Goal: Task Accomplishment & Management: Use online tool/utility

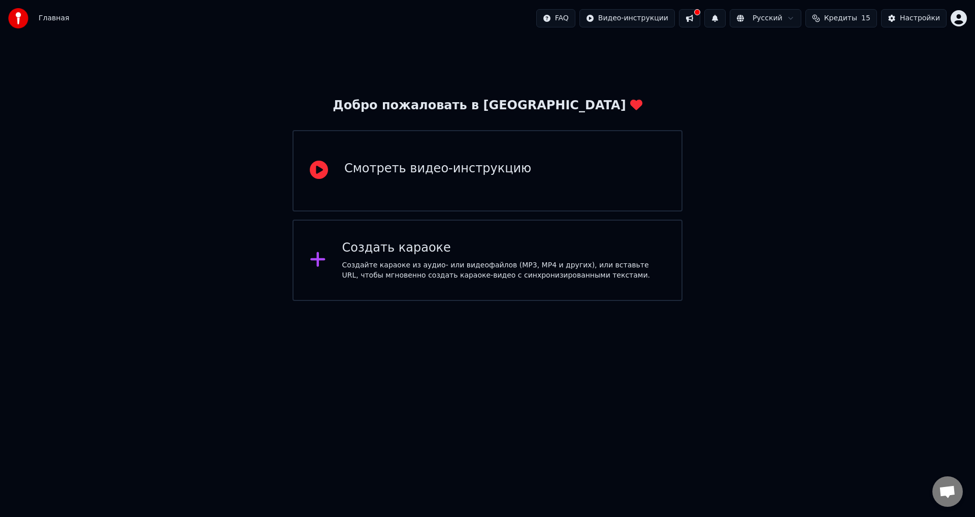
click at [361, 265] on div "Создайте караоке из аудио- или видеофайлов (MP3, MP4 и других), или вставьте UR…" at bounding box center [504, 270] width 324 height 20
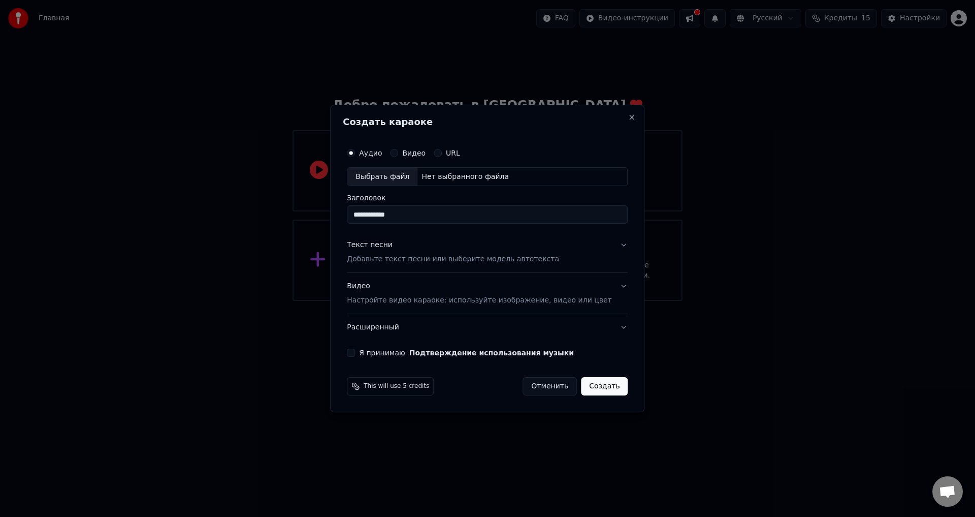
type input "**********"
click at [610, 245] on button "Текст песни Добавьте текст песни или выберите модель автотекста" at bounding box center [487, 252] width 281 height 41
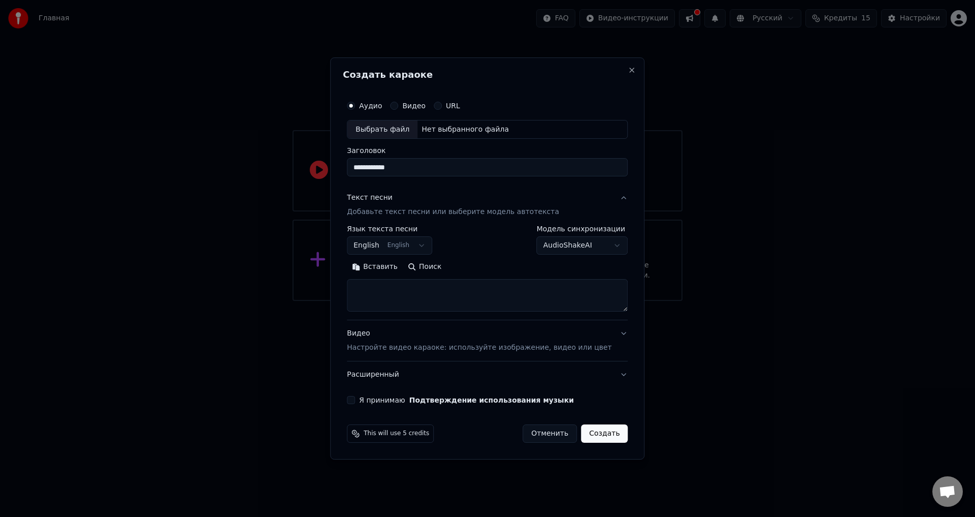
click at [431, 244] on button "English English" at bounding box center [389, 246] width 85 height 18
select select "**"
click at [599, 246] on button "AudioShakeAI" at bounding box center [582, 246] width 91 height 18
click at [400, 286] on div at bounding box center [487, 258] width 975 height 517
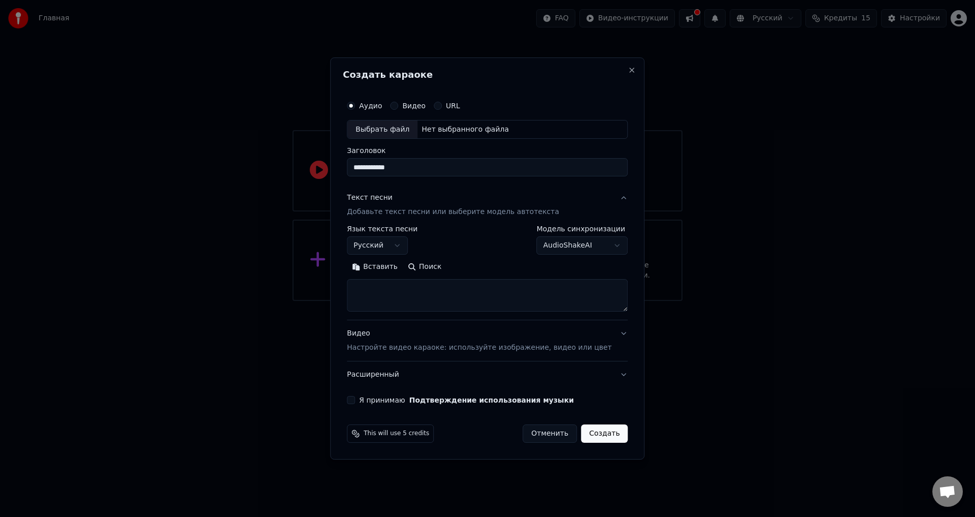
click at [378, 284] on textarea at bounding box center [487, 295] width 281 height 33
paste textarea "**********"
click at [488, 298] on textarea at bounding box center [472, 295] width 251 height 33
click at [598, 309] on textarea at bounding box center [472, 295] width 251 height 33
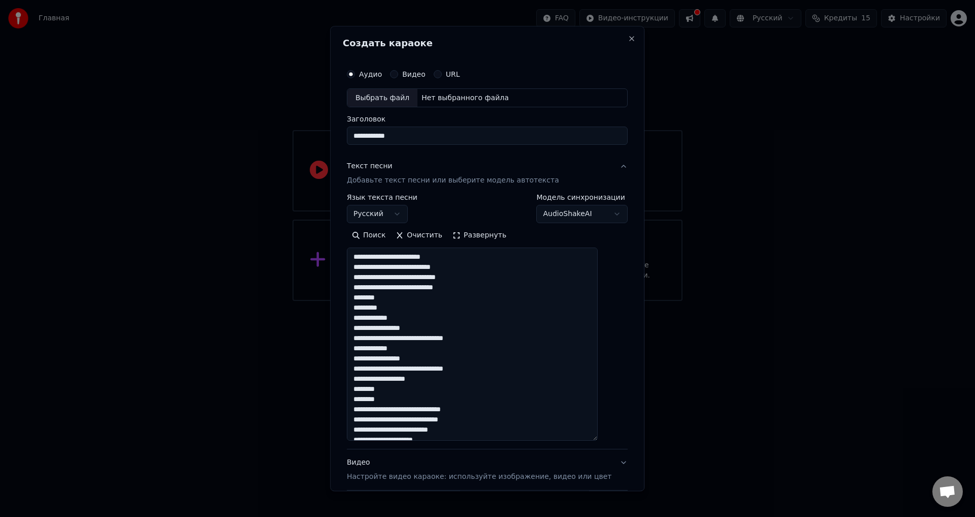
drag, startPoint x: 611, startPoint y: 309, endPoint x: 650, endPoint y: 439, distance: 135.3
click at [650, 301] on body "**********" at bounding box center [487, 150] width 975 height 301
click at [478, 290] on textarea at bounding box center [472, 344] width 251 height 193
drag, startPoint x: 400, startPoint y: 308, endPoint x: 363, endPoint y: 299, distance: 38.7
click at [363, 299] on textarea at bounding box center [472, 344] width 251 height 193
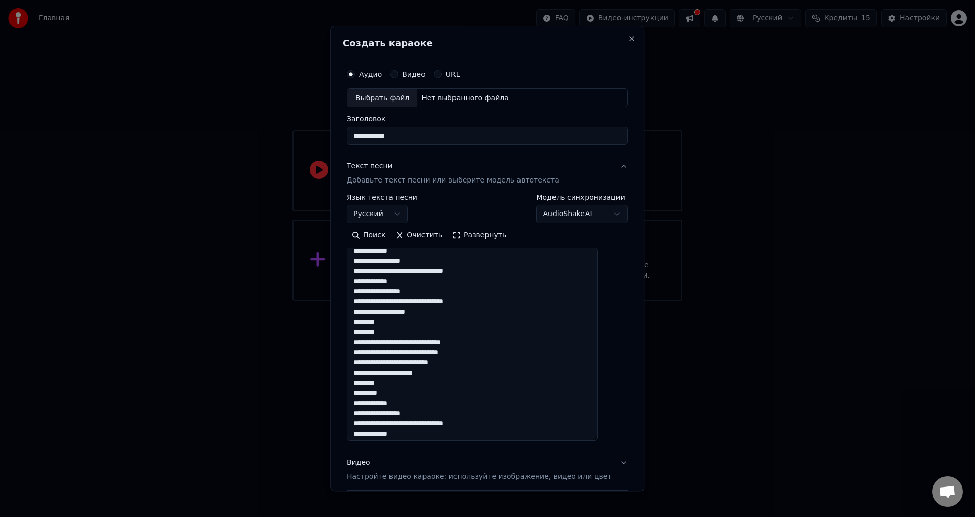
scroll to position [51, 0]
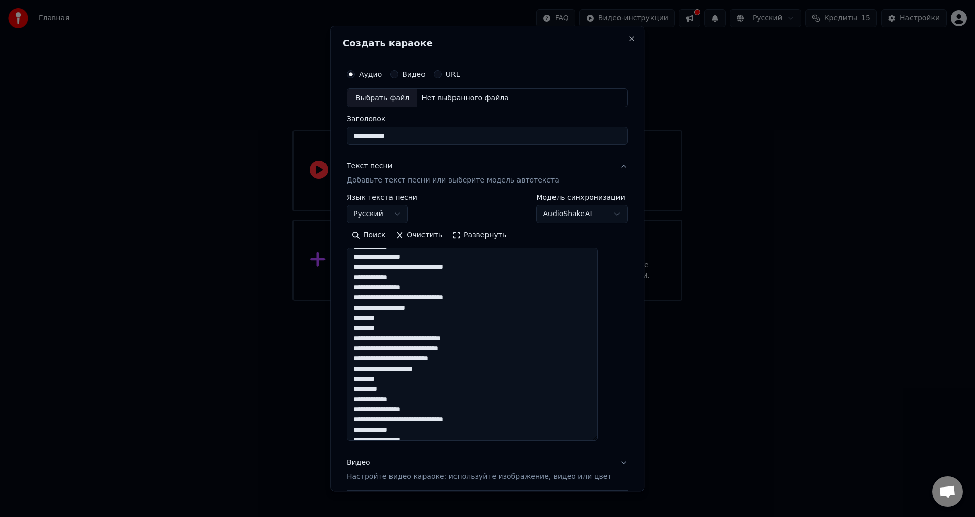
drag, startPoint x: 441, startPoint y: 309, endPoint x: 360, endPoint y: 309, distance: 81.8
click at [360, 309] on textarea at bounding box center [472, 344] width 251 height 193
drag, startPoint x: 398, startPoint y: 330, endPoint x: 360, endPoint y: 311, distance: 42.5
click at [360, 311] on textarea at bounding box center [472, 344] width 251 height 193
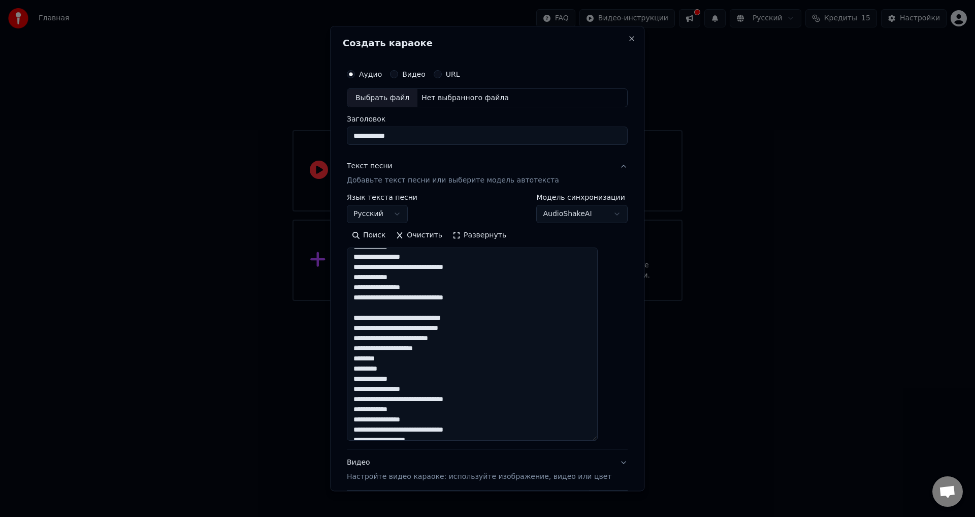
drag, startPoint x: 400, startPoint y: 368, endPoint x: 361, endPoint y: 358, distance: 40.3
click at [361, 358] on textarea at bounding box center [472, 344] width 251 height 193
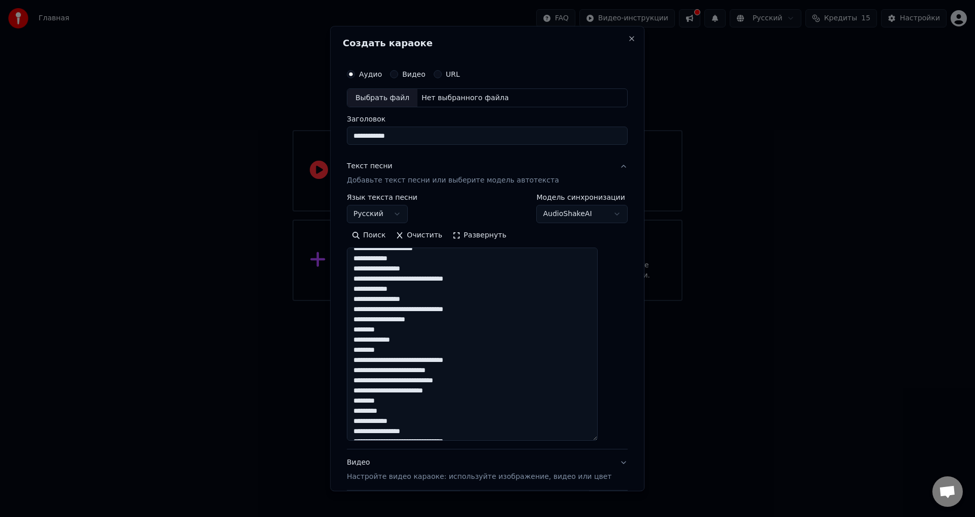
scroll to position [152, 0]
drag, startPoint x: 397, startPoint y: 347, endPoint x: 360, endPoint y: 330, distance: 40.7
click at [360, 330] on textarea at bounding box center [472, 344] width 251 height 193
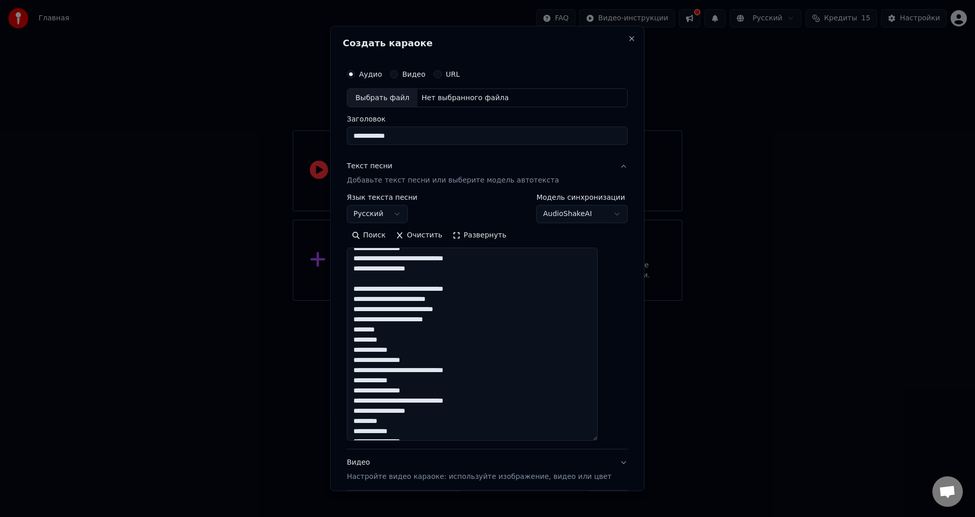
scroll to position [203, 0]
drag, startPoint x: 402, startPoint y: 339, endPoint x: 360, endPoint y: 332, distance: 42.2
click at [360, 332] on textarea "**********" at bounding box center [472, 344] width 251 height 193
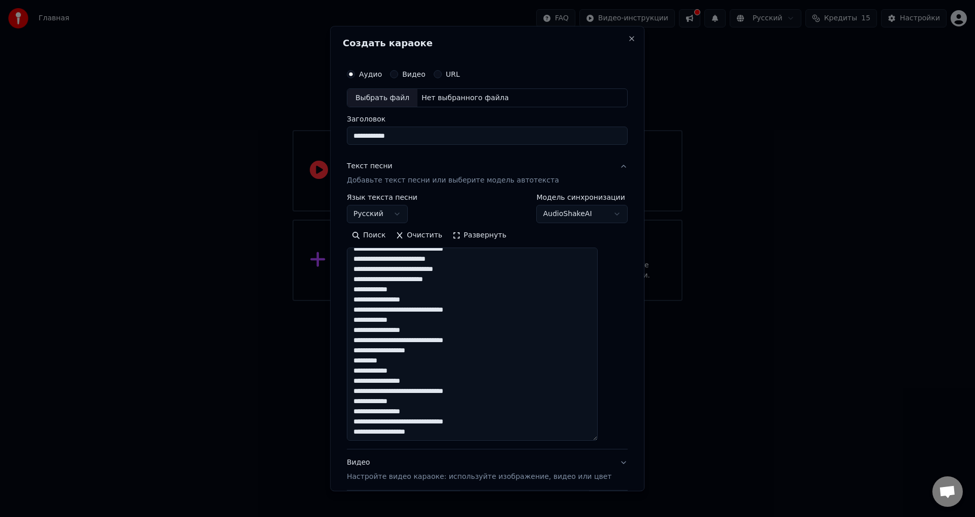
scroll to position [242, 0]
drag, startPoint x: 439, startPoint y: 348, endPoint x: 349, endPoint y: 350, distance: 90.4
click at [352, 349] on div "**********" at bounding box center [487, 258] width 314 height 465
drag, startPoint x: 403, startPoint y: 361, endPoint x: 356, endPoint y: 351, distance: 48.1
click at [356, 351] on div "**********" at bounding box center [487, 298] width 289 height 477
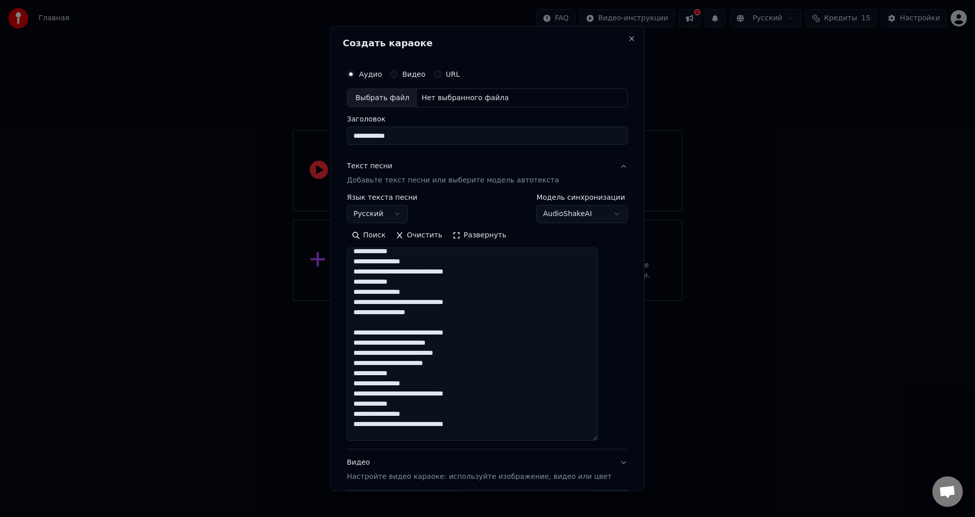
scroll to position [131, 0]
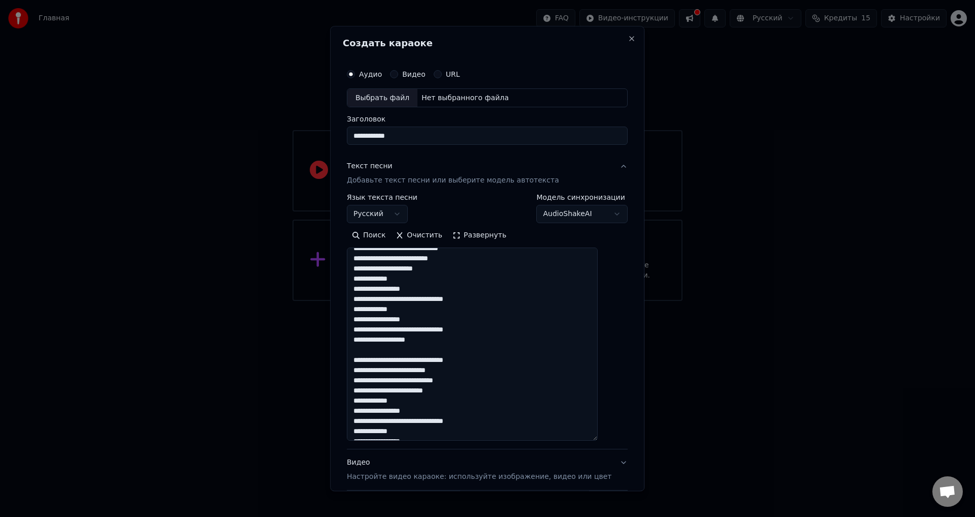
drag, startPoint x: 434, startPoint y: 341, endPoint x: 353, endPoint y: 338, distance: 80.8
click at [354, 338] on div "**********" at bounding box center [487, 298] width 289 height 477
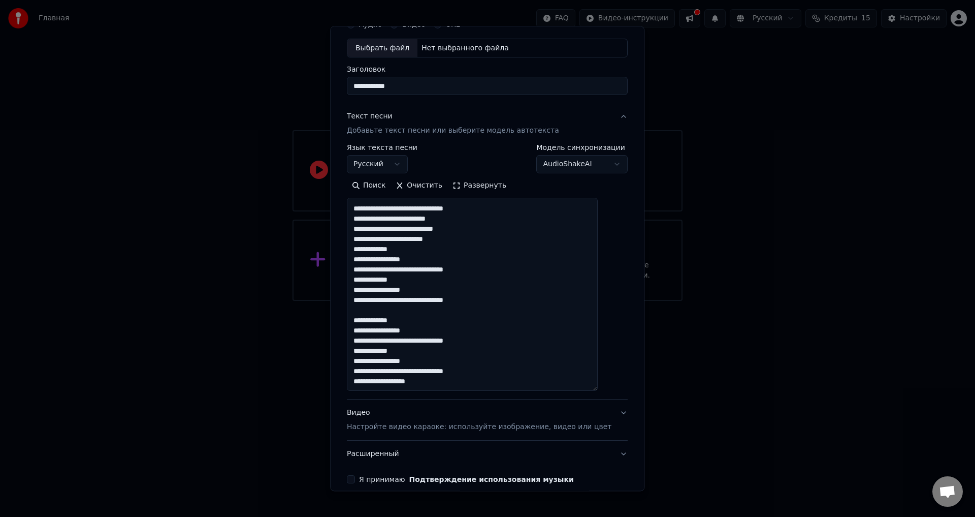
scroll to position [51, 0]
drag, startPoint x: 428, startPoint y: 379, endPoint x: 350, endPoint y: 377, distance: 77.2
click at [350, 377] on div "**********" at bounding box center [487, 258] width 314 height 465
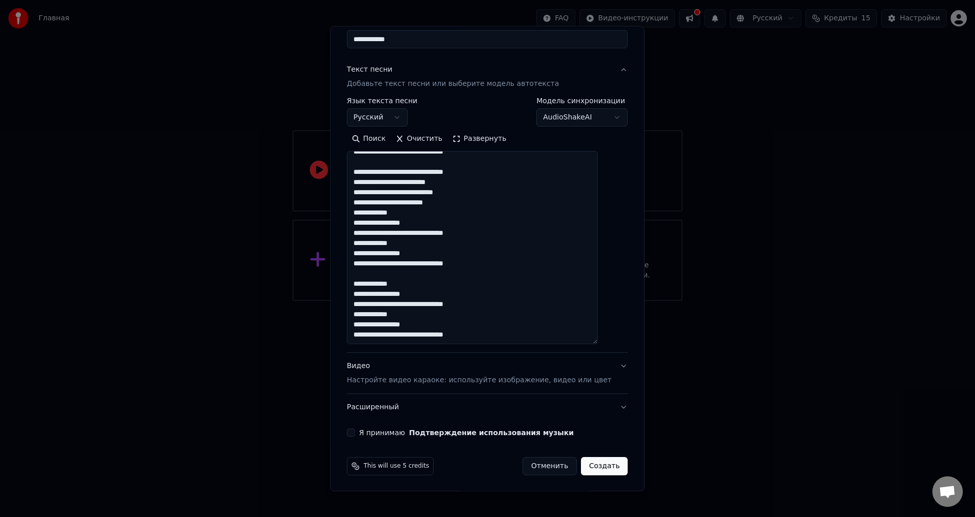
scroll to position [98, 0]
type textarea "**********"
click at [355, 432] on button "Я принимаю Подтверждение использования музыки" at bounding box center [351, 432] width 8 height 8
click at [589, 467] on button "Создать" at bounding box center [604, 465] width 47 height 18
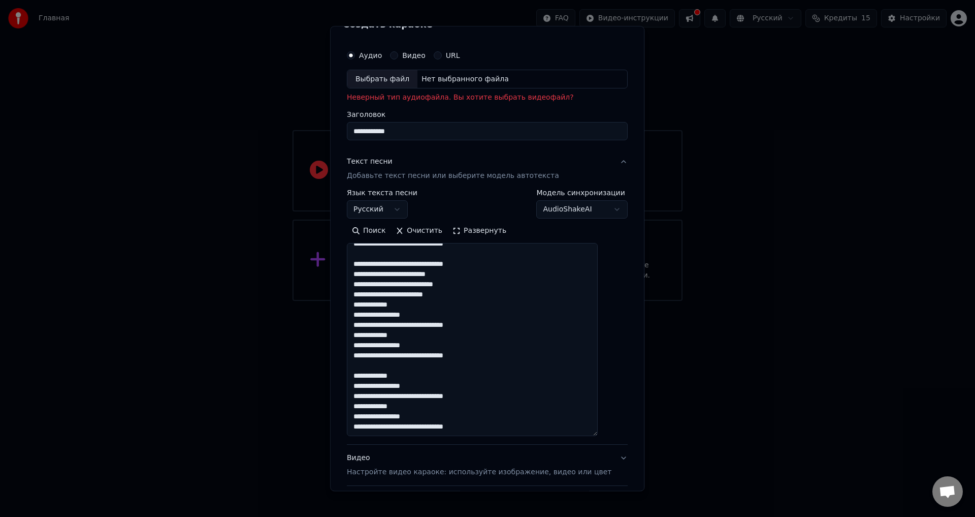
scroll to position [0, 0]
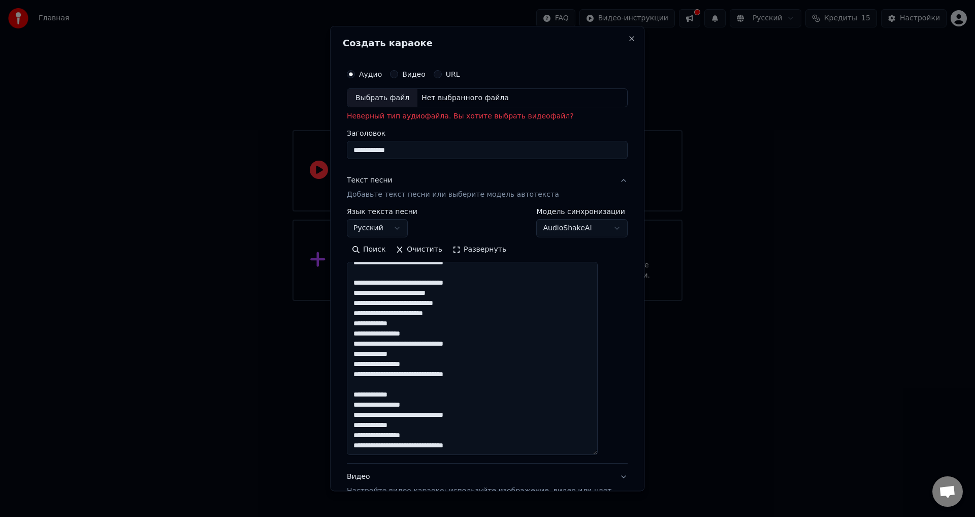
click at [387, 98] on div "Выбрать файл" at bounding box center [382, 98] width 70 height 18
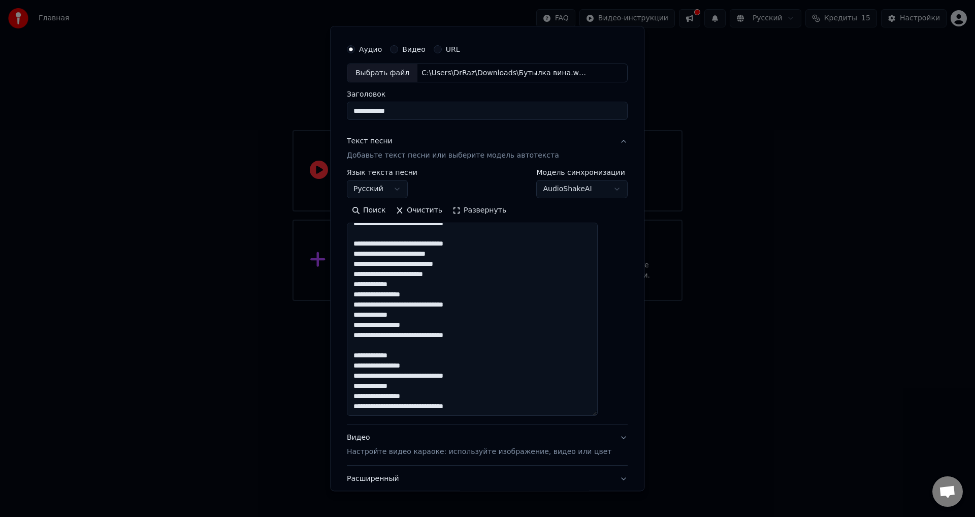
scroll to position [98, 0]
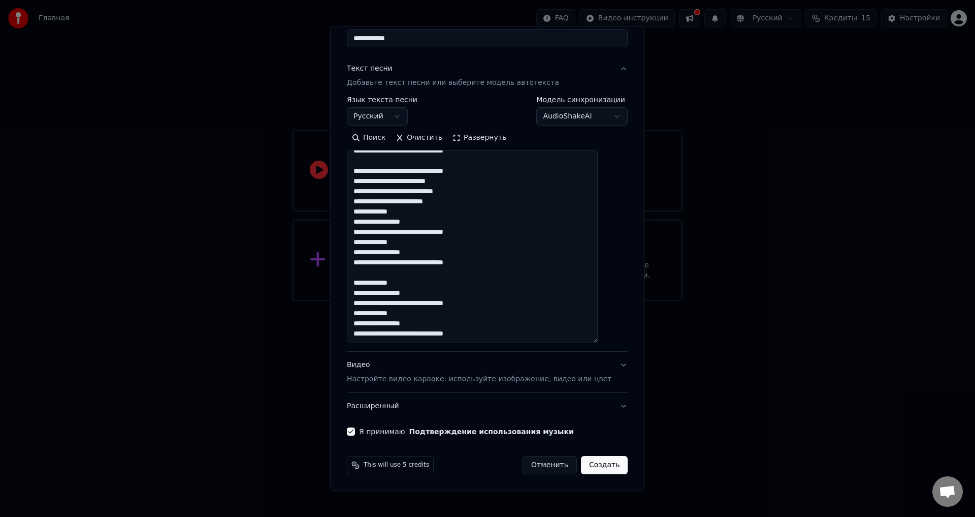
click at [587, 466] on button "Создать" at bounding box center [604, 465] width 47 height 18
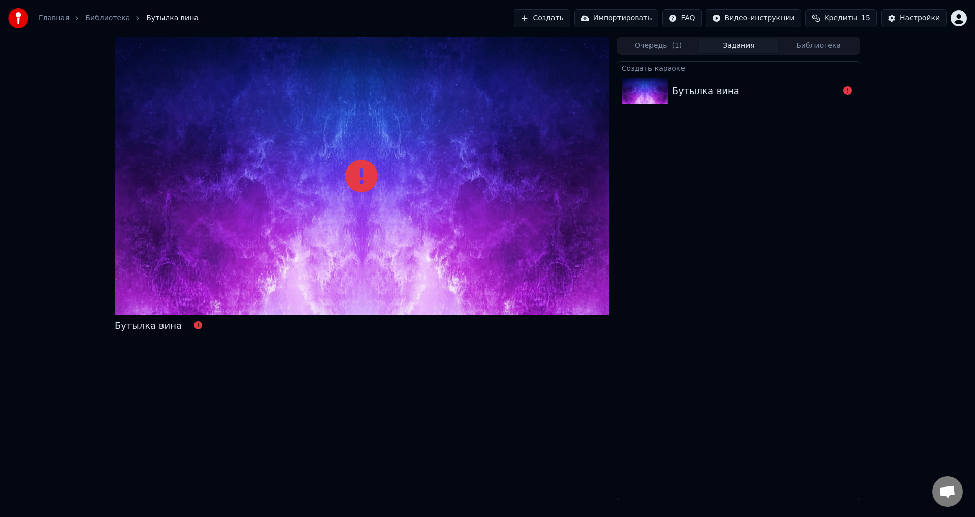
click at [646, 47] on button "Очередь ( 1 )" at bounding box center [659, 46] width 80 height 15
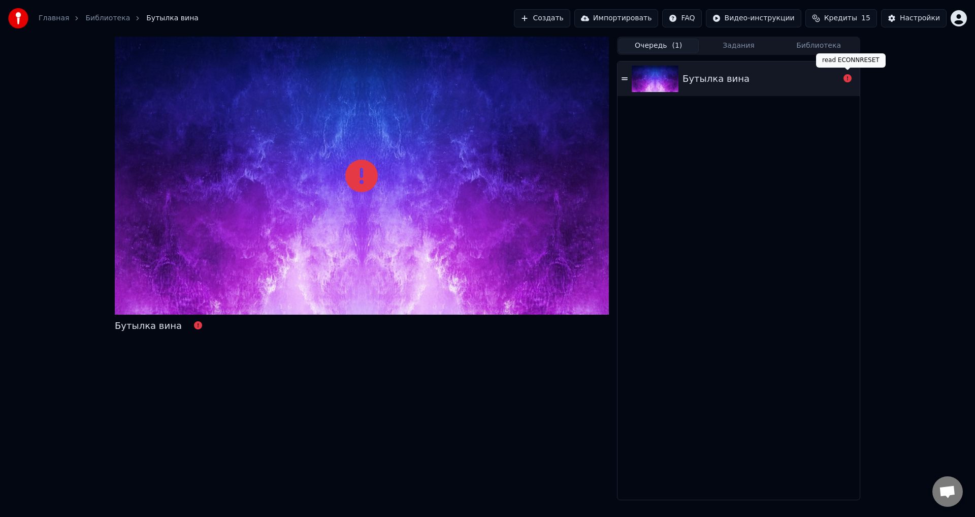
click at [848, 78] on icon at bounding box center [848, 78] width 8 height 8
click at [365, 181] on icon at bounding box center [361, 175] width 33 height 33
click at [364, 179] on icon at bounding box center [361, 175] width 33 height 33
click at [194, 326] on icon at bounding box center [198, 325] width 8 height 8
click at [733, 48] on button "Задания" at bounding box center [739, 46] width 80 height 15
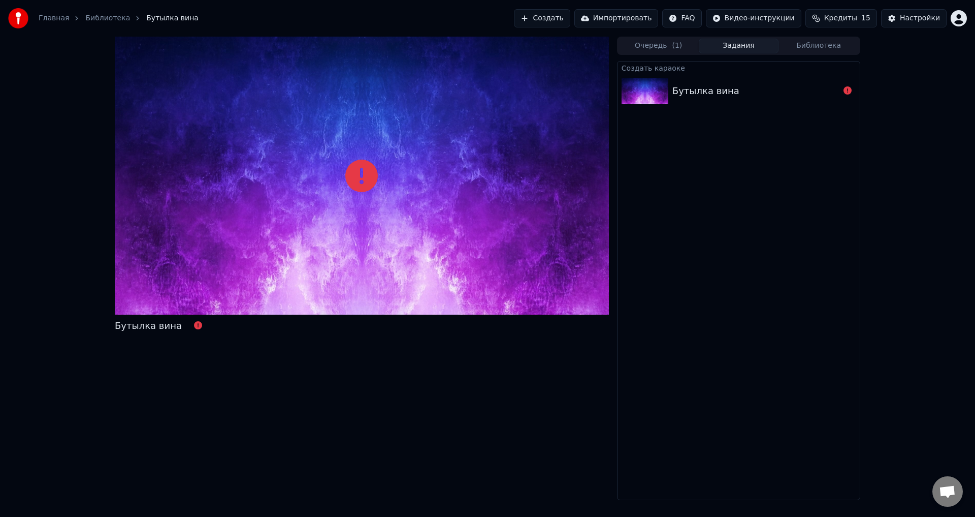
click at [665, 49] on button "Очередь ( 1 )" at bounding box center [659, 46] width 80 height 15
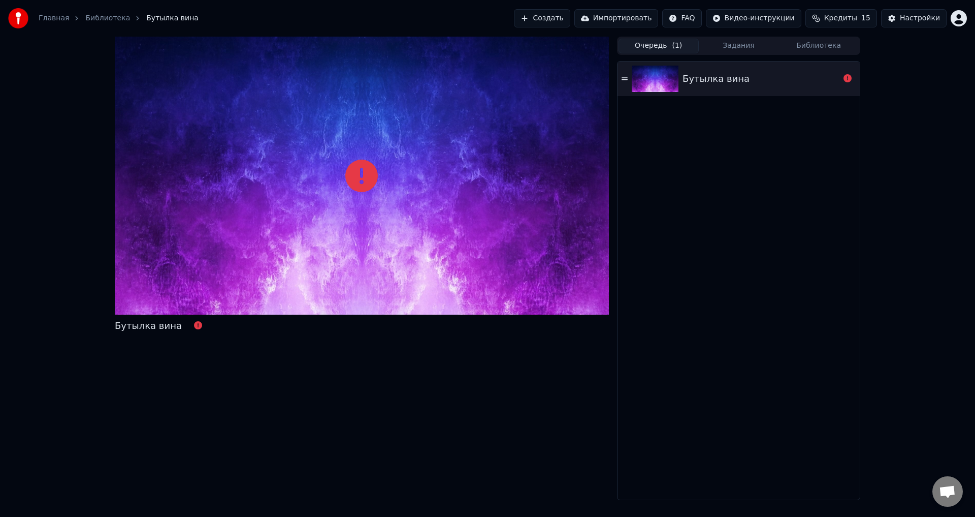
click at [669, 80] on img at bounding box center [655, 79] width 47 height 26
click at [624, 79] on icon at bounding box center [625, 78] width 6 height 3
click at [361, 173] on icon at bounding box center [361, 175] width 33 height 33
click at [654, 83] on img at bounding box center [655, 79] width 47 height 26
click at [662, 85] on img at bounding box center [655, 79] width 47 height 26
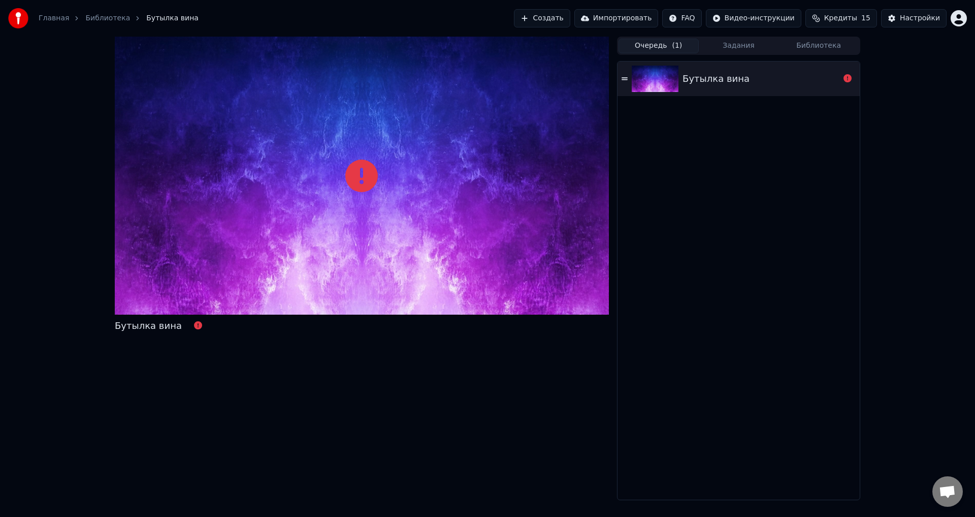
click at [723, 77] on div "Бутылка вина" at bounding box center [716, 79] width 67 height 14
click at [314, 245] on div at bounding box center [362, 176] width 494 height 278
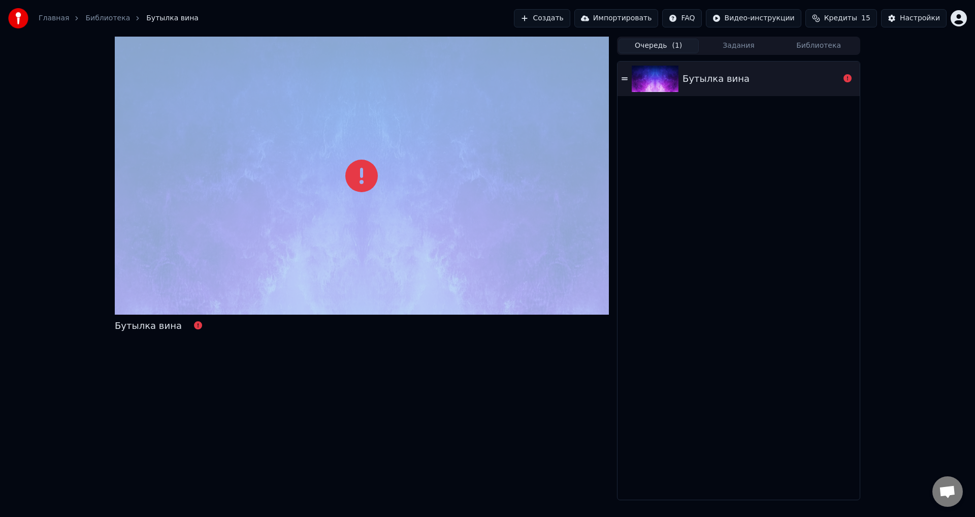
click at [314, 245] on div at bounding box center [362, 176] width 494 height 278
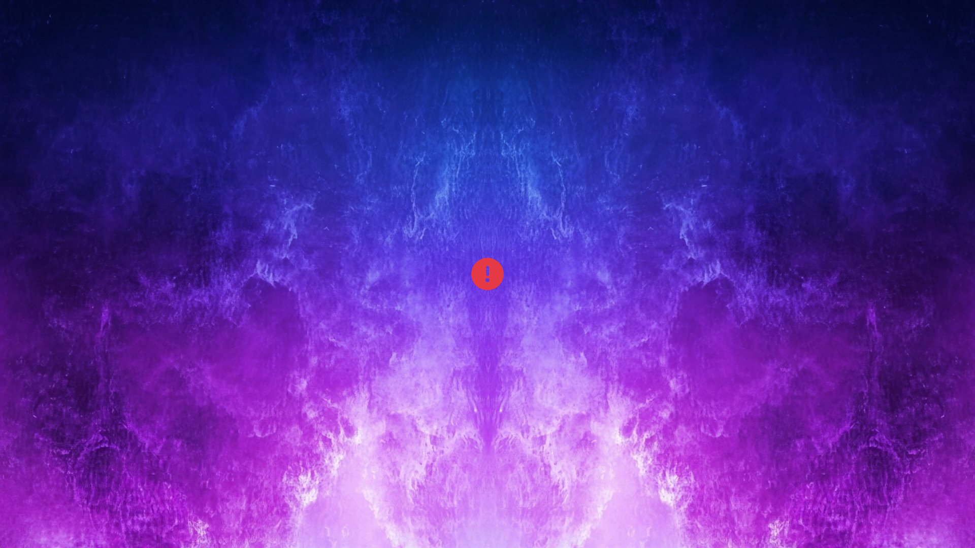
click at [381, 195] on div at bounding box center [487, 274] width 975 height 548
click at [494, 270] on icon at bounding box center [487, 274] width 33 height 33
click at [494, 285] on icon at bounding box center [487, 274] width 33 height 33
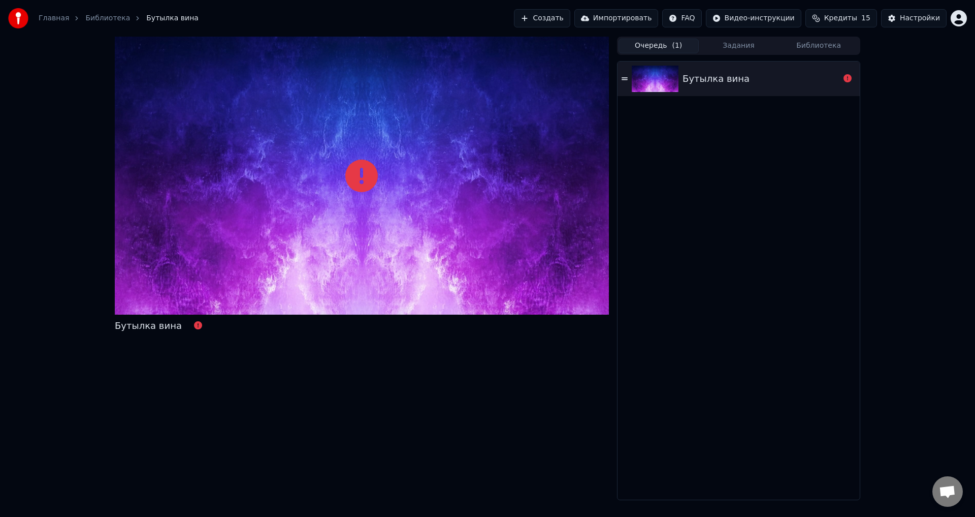
click at [103, 20] on link "Библиотека" at bounding box center [107, 18] width 45 height 10
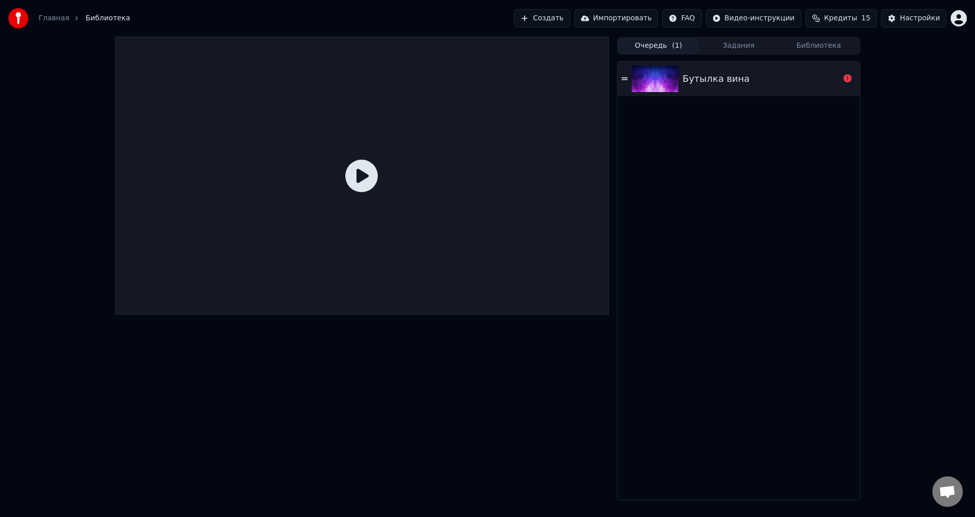
click at [362, 176] on icon at bounding box center [361, 175] width 33 height 33
click at [738, 47] on button "Задания" at bounding box center [739, 46] width 80 height 15
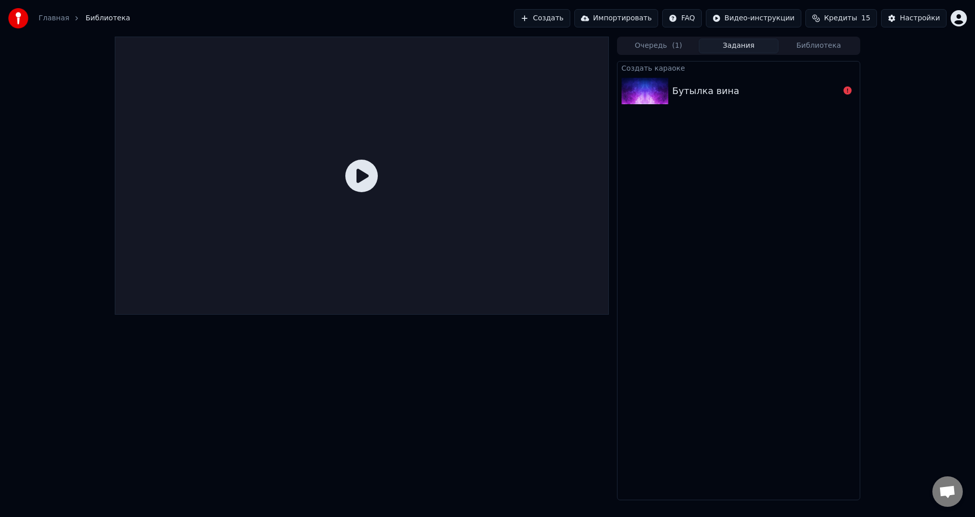
click at [661, 92] on img at bounding box center [645, 91] width 47 height 26
click at [655, 93] on img at bounding box center [645, 91] width 47 height 26
click at [628, 17] on button "Импортировать" at bounding box center [616, 18] width 84 height 18
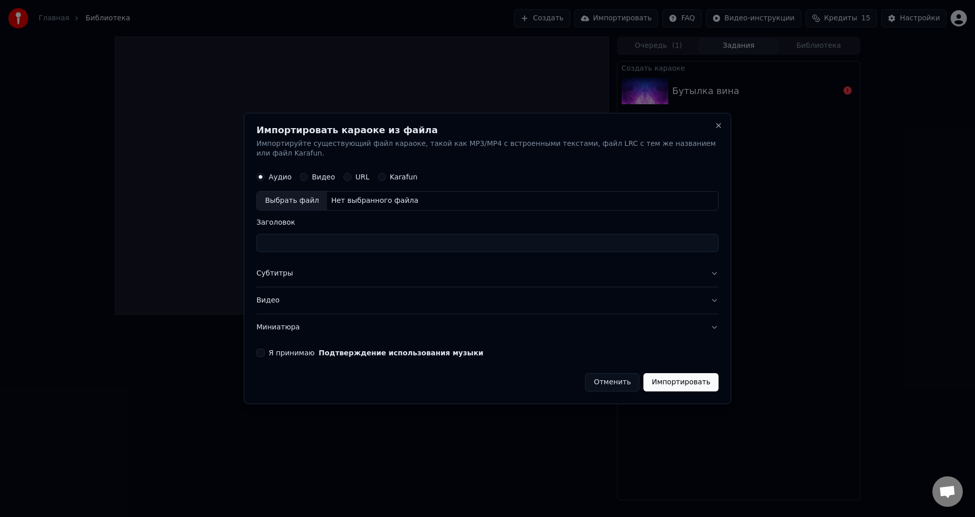
click at [291, 194] on div "Выбрать файл" at bounding box center [292, 201] width 70 height 18
type input "**********"
click at [262, 348] on button "Я принимаю Подтверждение использования музыки" at bounding box center [260, 352] width 8 height 8
click at [679, 377] on button "Импортировать" at bounding box center [680, 382] width 75 height 18
click at [679, 376] on button "Импортировать" at bounding box center [680, 382] width 75 height 18
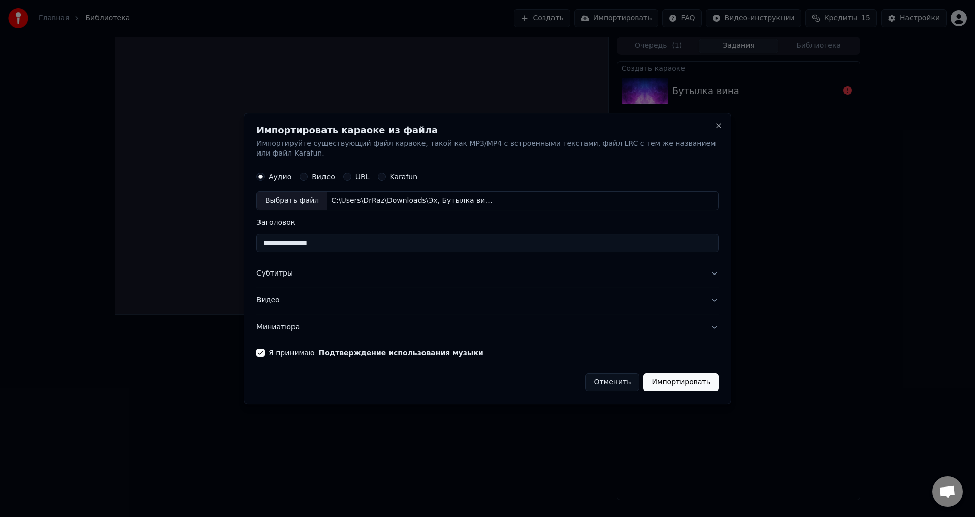
click at [614, 376] on button "Отменить" at bounding box center [612, 382] width 54 height 18
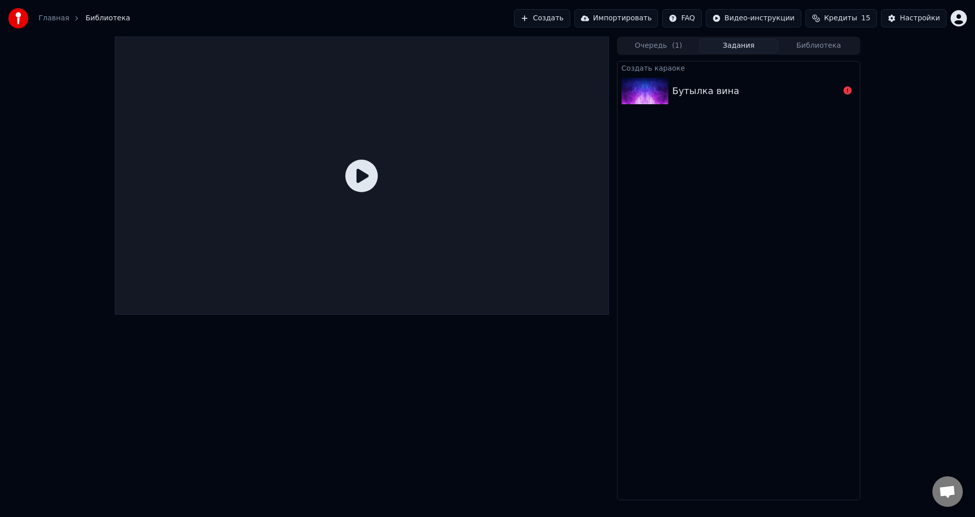
click at [562, 19] on button "Создать" at bounding box center [542, 18] width 56 height 18
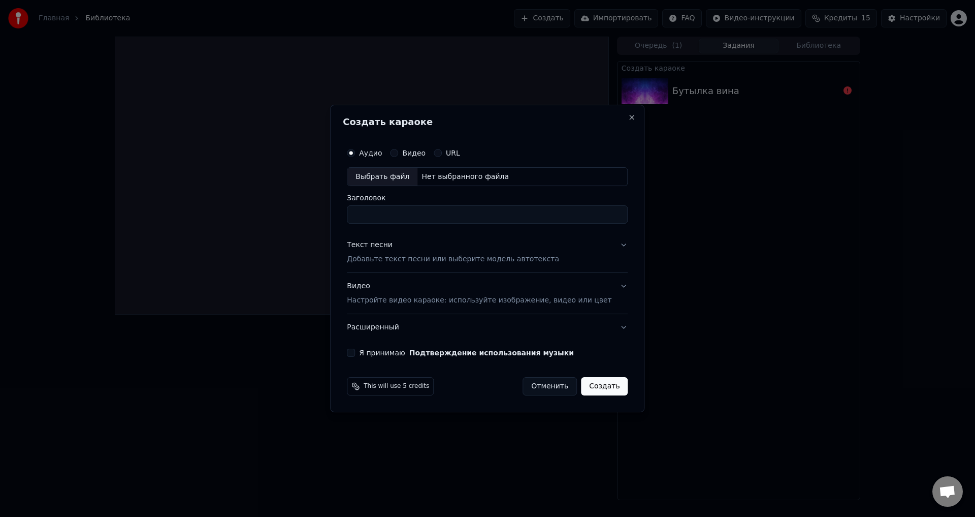
click at [541, 389] on button "Отменить" at bounding box center [550, 386] width 54 height 18
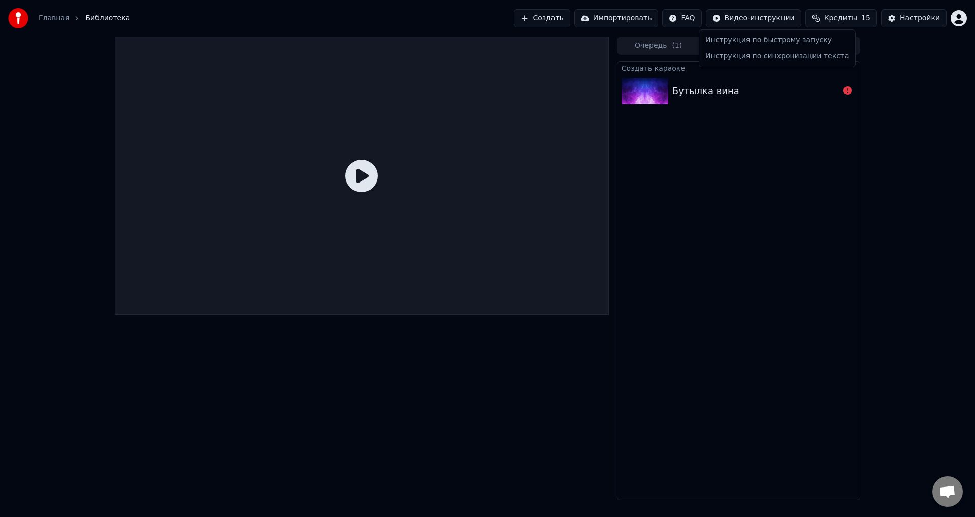
click at [777, 19] on html "Главная Библиотека Создать Импортировать FAQ Видео-инструкции Кредиты 15 Настро…" at bounding box center [487, 258] width 975 height 517
click at [765, 41] on div "Инструкция по быстрому запуску" at bounding box center [777, 40] width 152 height 16
click at [570, 20] on button "Создать" at bounding box center [542, 18] width 56 height 18
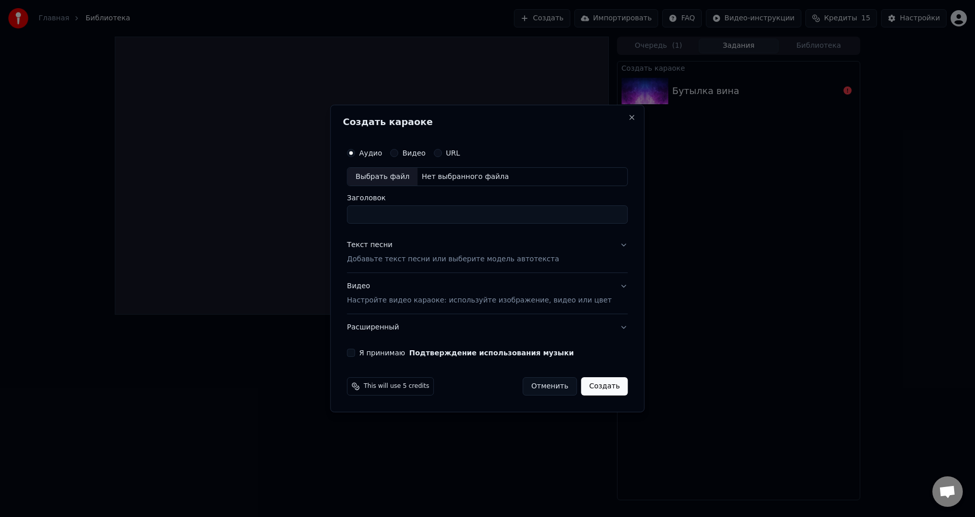
click at [470, 178] on div "Нет выбранного файла" at bounding box center [464, 177] width 95 height 10
type input "**********"
click at [595, 384] on button "Создать" at bounding box center [604, 386] width 47 height 18
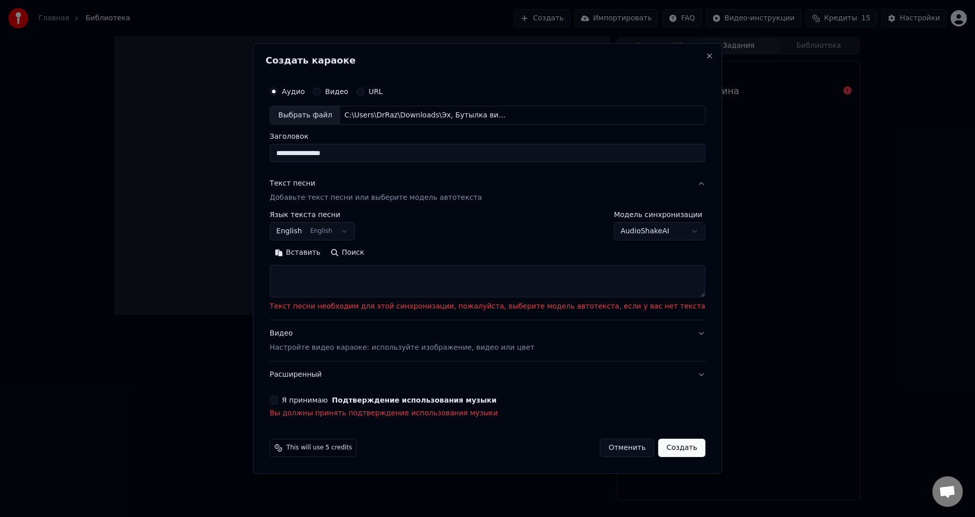
click at [355, 231] on button "English English" at bounding box center [312, 231] width 85 height 18
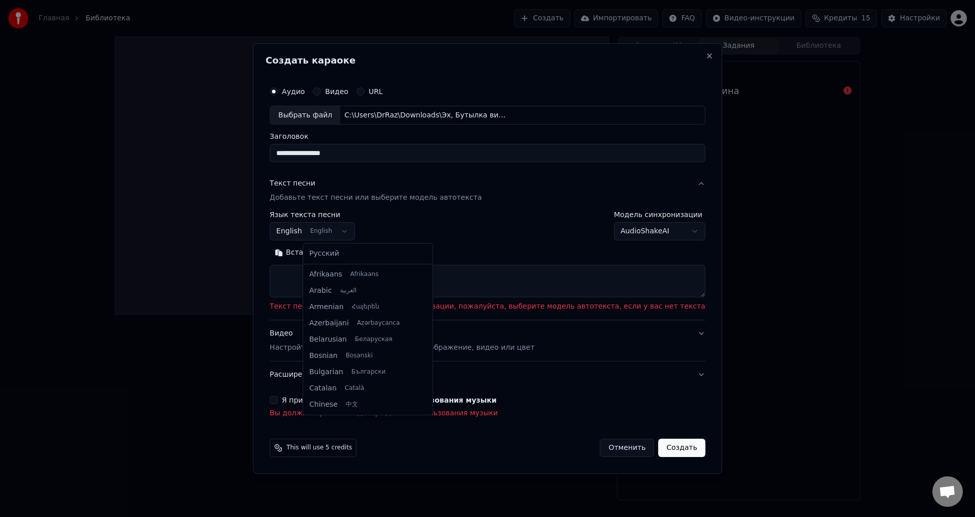
scroll to position [81, 0]
select select "**"
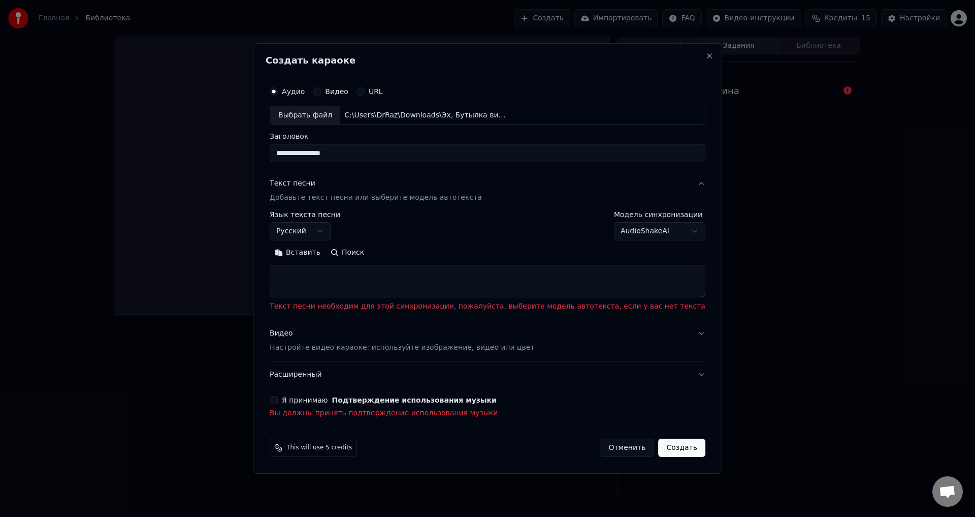
click at [388, 282] on textarea at bounding box center [488, 281] width 436 height 33
paste textarea "**********"
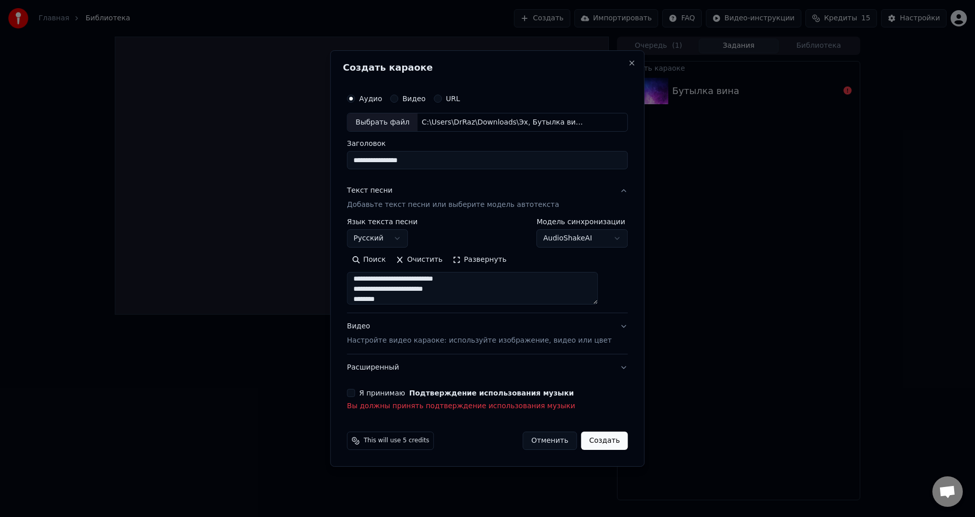
scroll to position [328, 0]
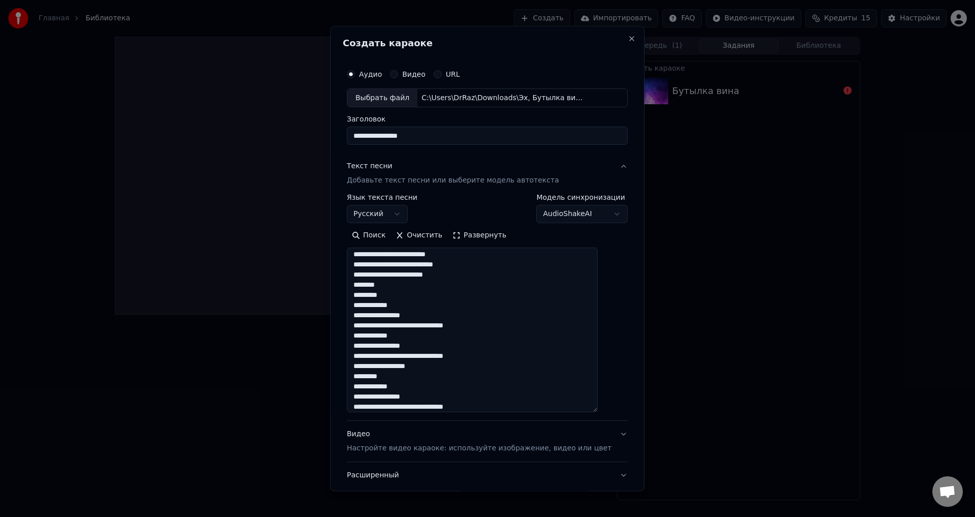
drag, startPoint x: 610, startPoint y: 301, endPoint x: 617, endPoint y: 412, distance: 111.4
click at [617, 412] on div "**********" at bounding box center [487, 258] width 314 height 465
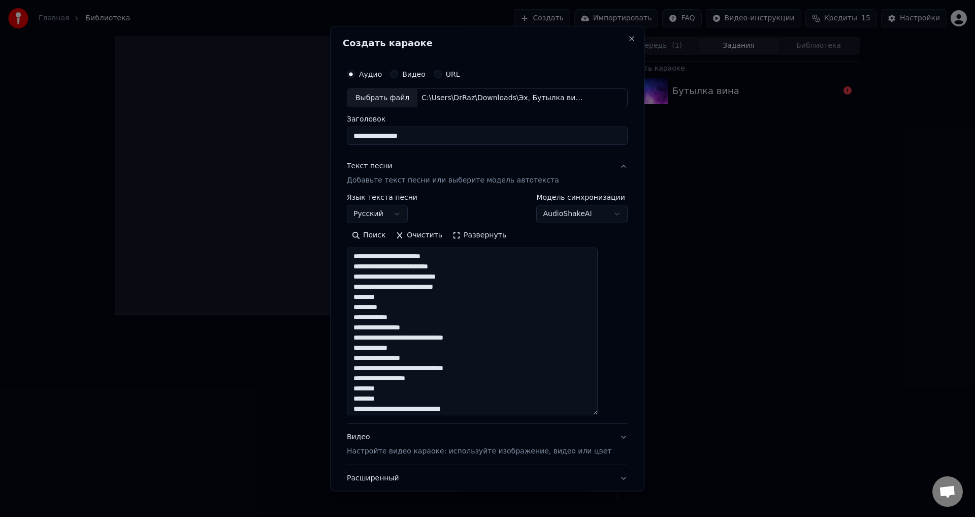
scroll to position [0, 0]
drag, startPoint x: 394, startPoint y: 307, endPoint x: 364, endPoint y: 301, distance: 31.1
click at [364, 301] on textarea at bounding box center [472, 332] width 251 height 168
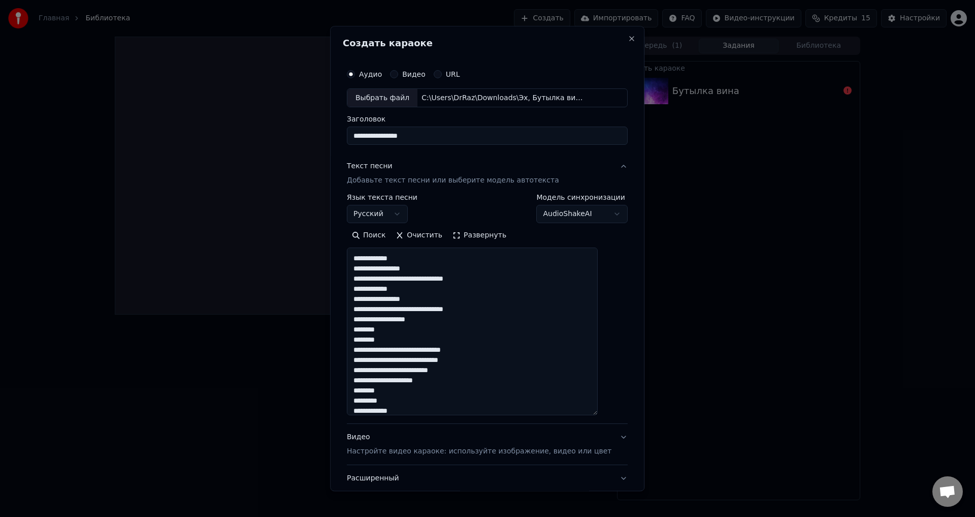
scroll to position [51, 0]
drag, startPoint x: 399, startPoint y: 337, endPoint x: 362, endPoint y: 322, distance: 39.4
click at [362, 322] on textarea at bounding box center [472, 332] width 251 height 168
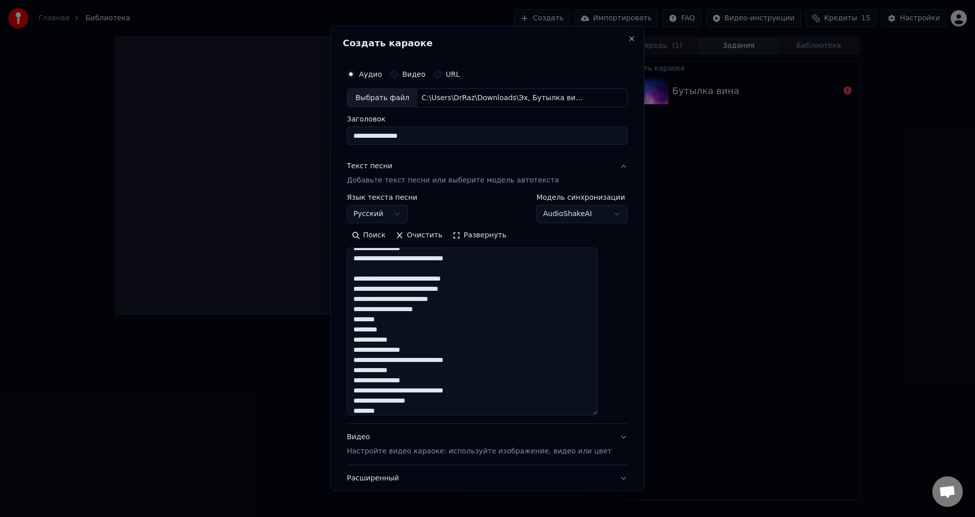
scroll to position [102, 0]
drag, startPoint x: 399, startPoint y: 329, endPoint x: 364, endPoint y: 319, distance: 36.3
click at [364, 319] on textarea at bounding box center [472, 332] width 251 height 168
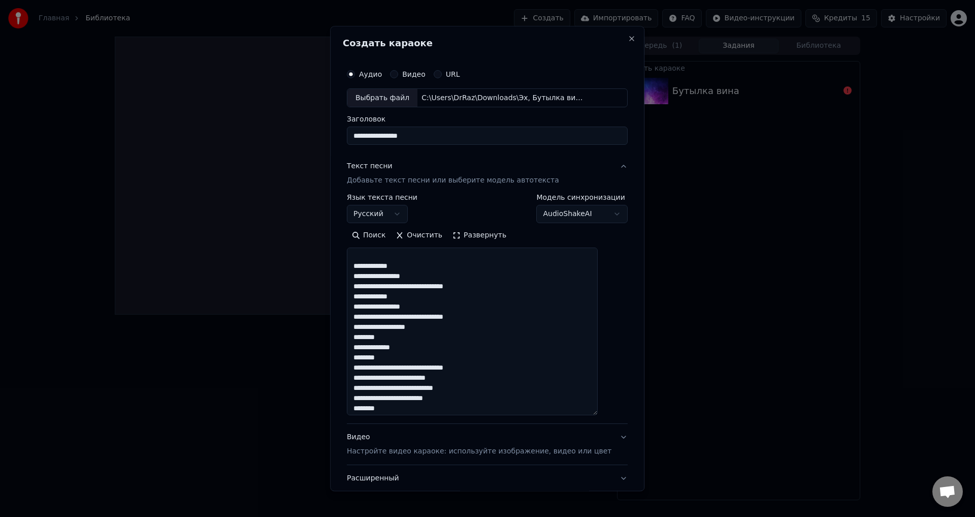
scroll to position [203, 0]
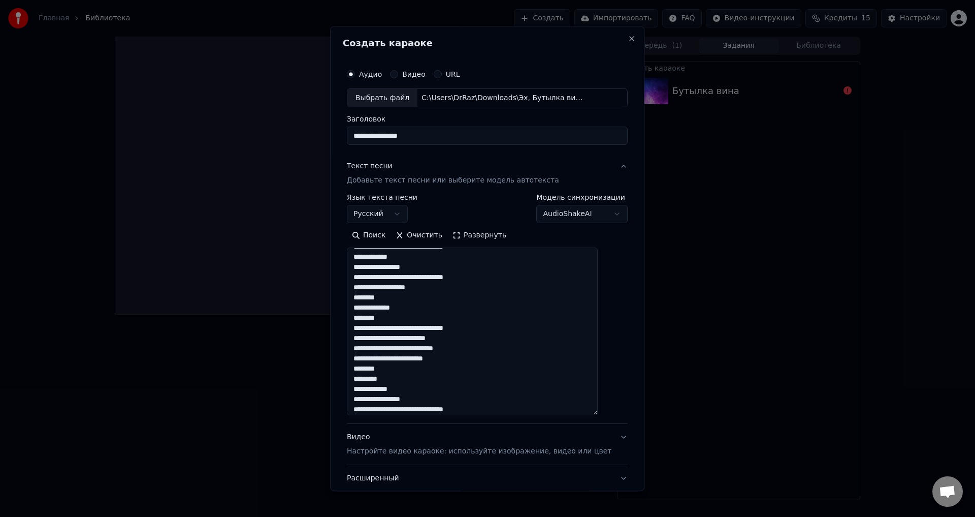
drag, startPoint x: 398, startPoint y: 317, endPoint x: 360, endPoint y: 292, distance: 45.6
click at [360, 292] on textarea at bounding box center [472, 332] width 251 height 168
drag, startPoint x: 397, startPoint y: 297, endPoint x: 359, endPoint y: 290, distance: 38.7
click at [359, 290] on textarea "**********" at bounding box center [472, 332] width 251 height 168
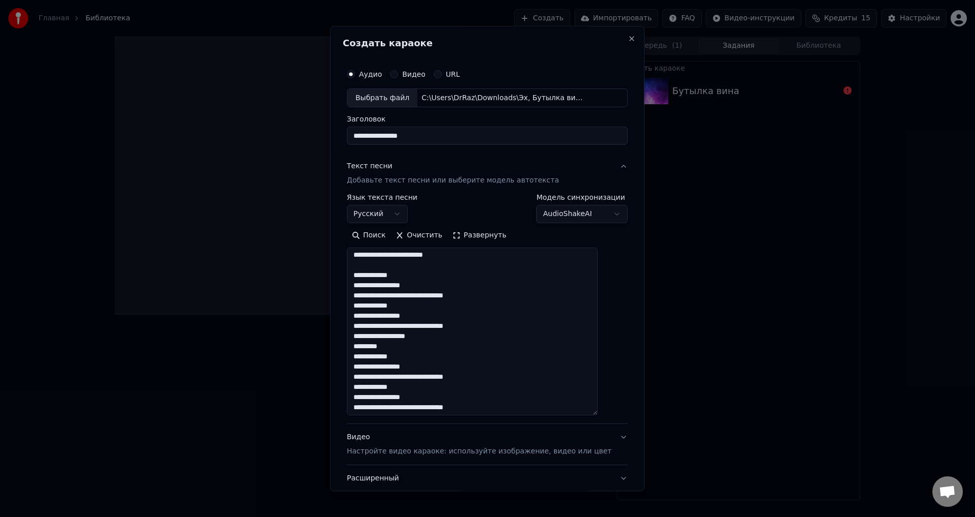
scroll to position [305, 0]
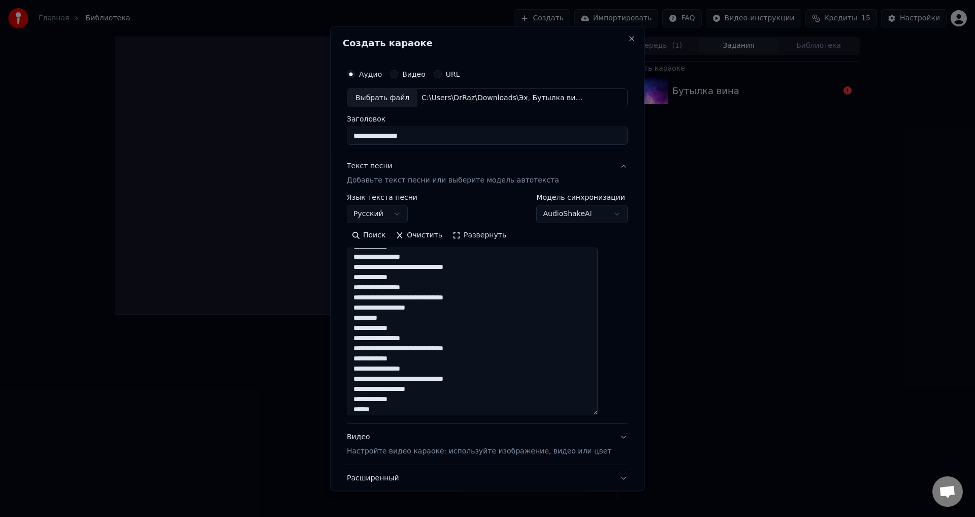
drag, startPoint x: 401, startPoint y: 318, endPoint x: 362, endPoint y: 308, distance: 39.9
click at [362, 308] on textarea "**********" at bounding box center [472, 332] width 251 height 168
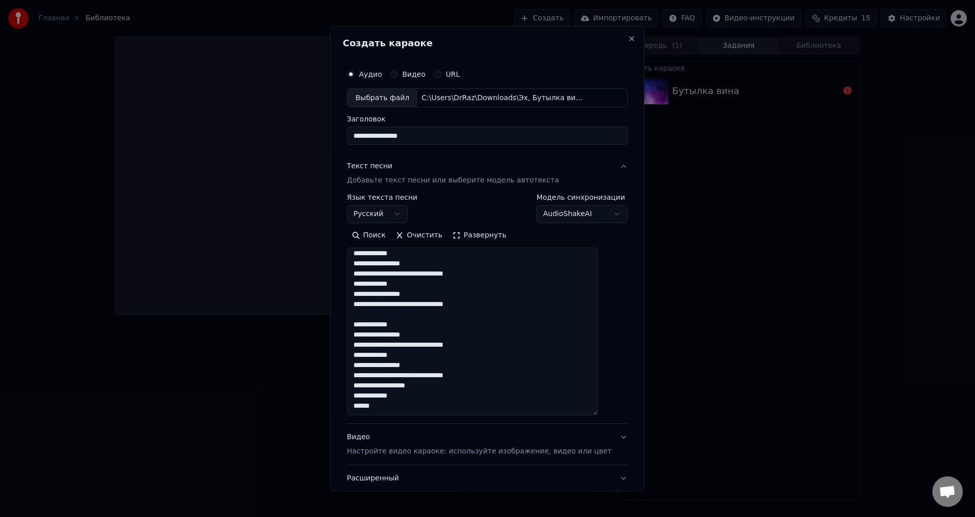
drag, startPoint x: 398, startPoint y: 402, endPoint x: 361, endPoint y: 383, distance: 42.0
click at [361, 383] on textarea "**********" at bounding box center [472, 332] width 251 height 168
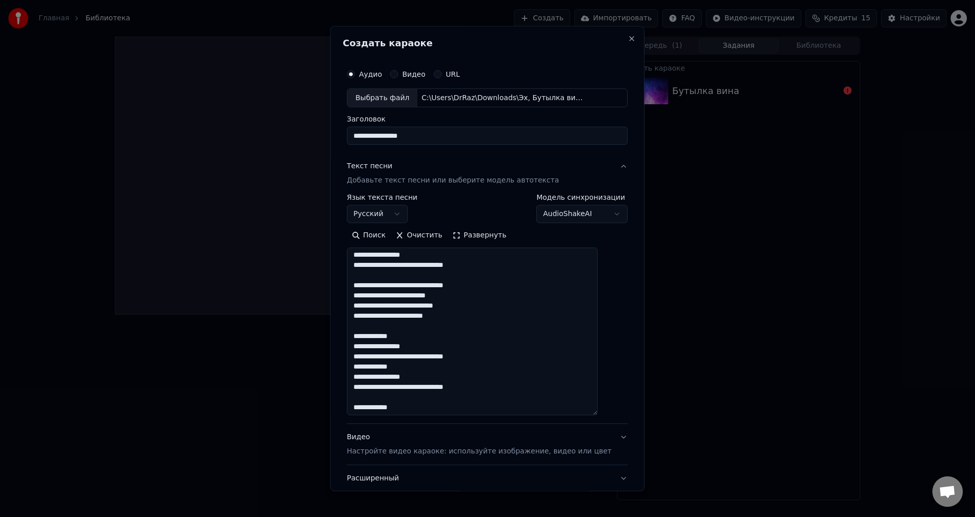
scroll to position [278, 0]
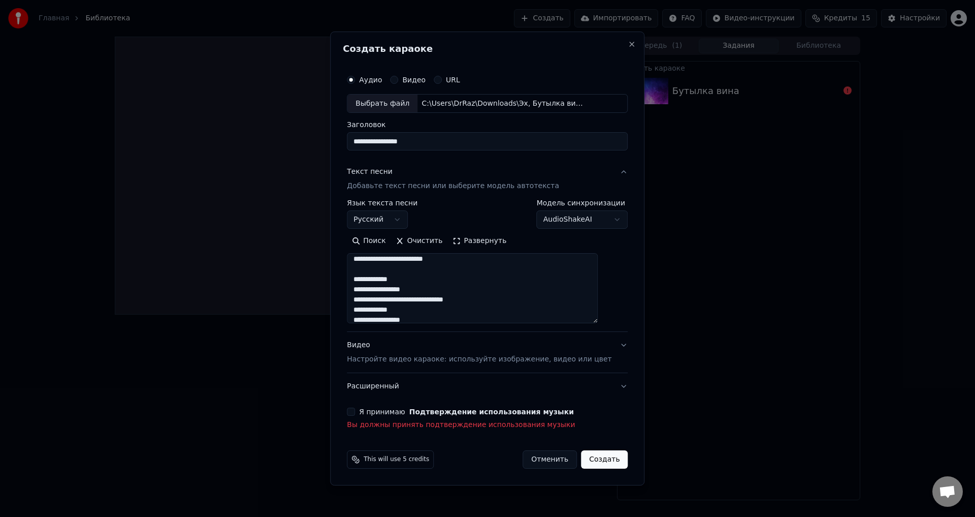
drag, startPoint x: 604, startPoint y: 412, endPoint x: 590, endPoint y: 318, distance: 94.5
click at [590, 318] on textarea "**********" at bounding box center [472, 288] width 251 height 70
type textarea "**********"
click at [355, 411] on button "Я принимаю Подтверждение использования музыки" at bounding box center [351, 410] width 8 height 8
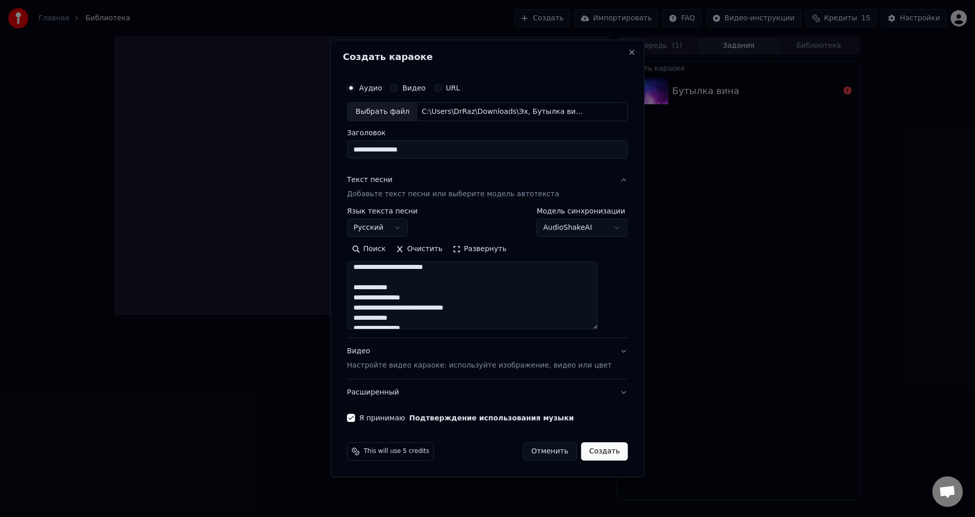
click at [593, 450] on button "Создать" at bounding box center [604, 451] width 47 height 18
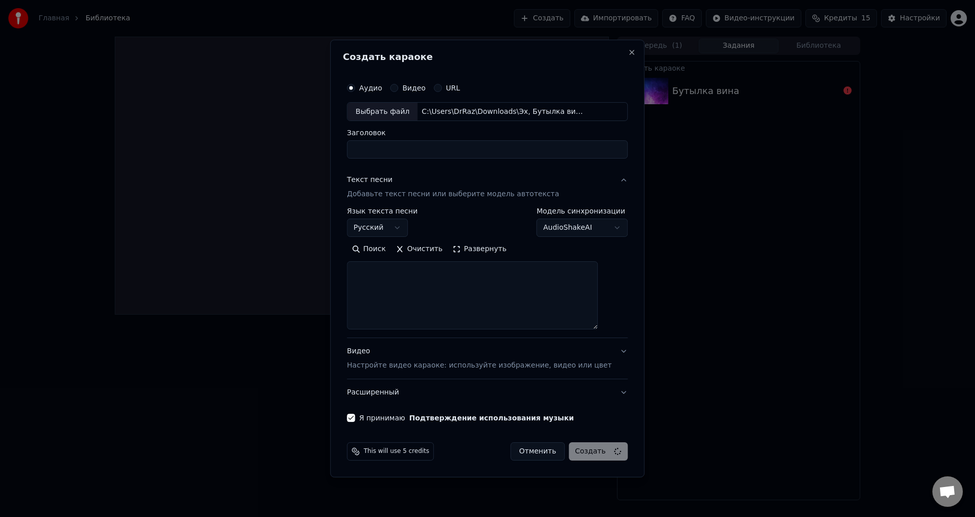
select select
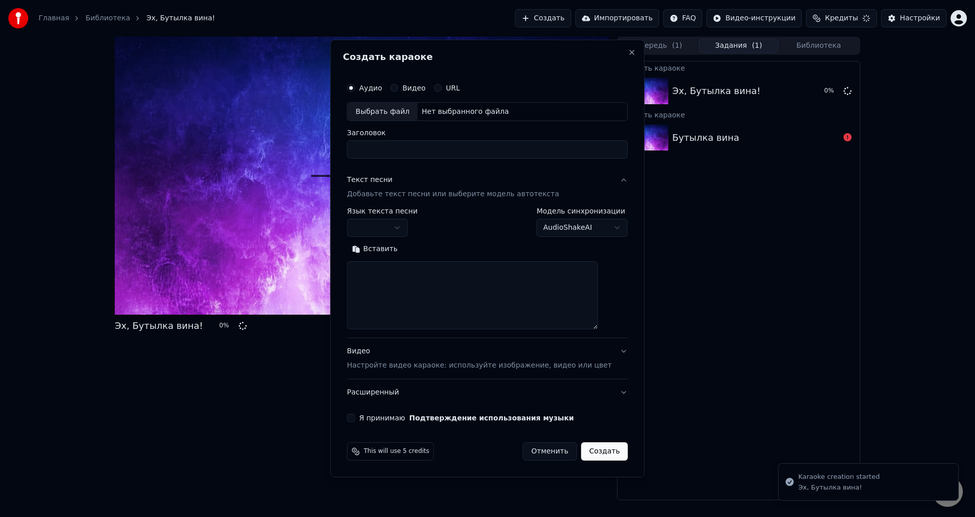
scroll to position [0, 0]
